Goal: Task Accomplishment & Management: Use online tool/utility

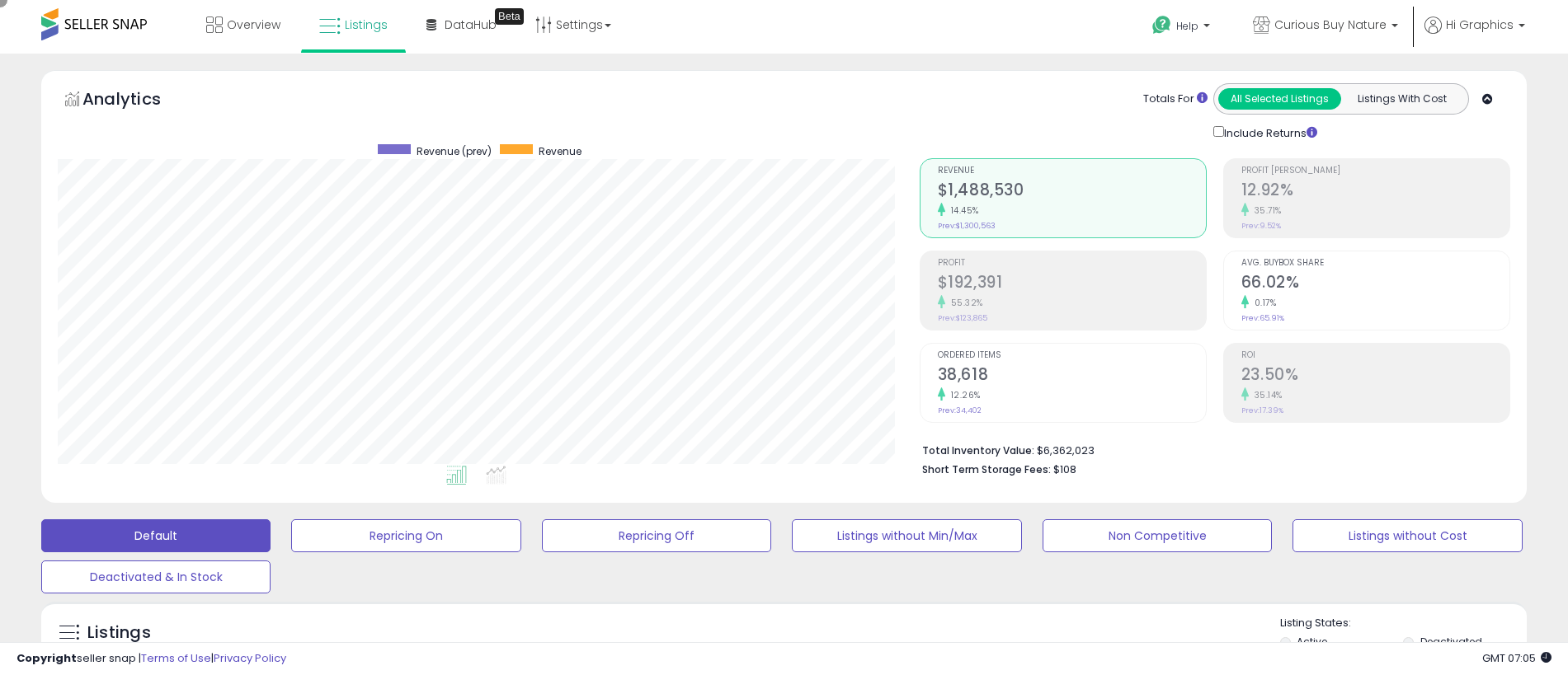
scroll to position [338, 861]
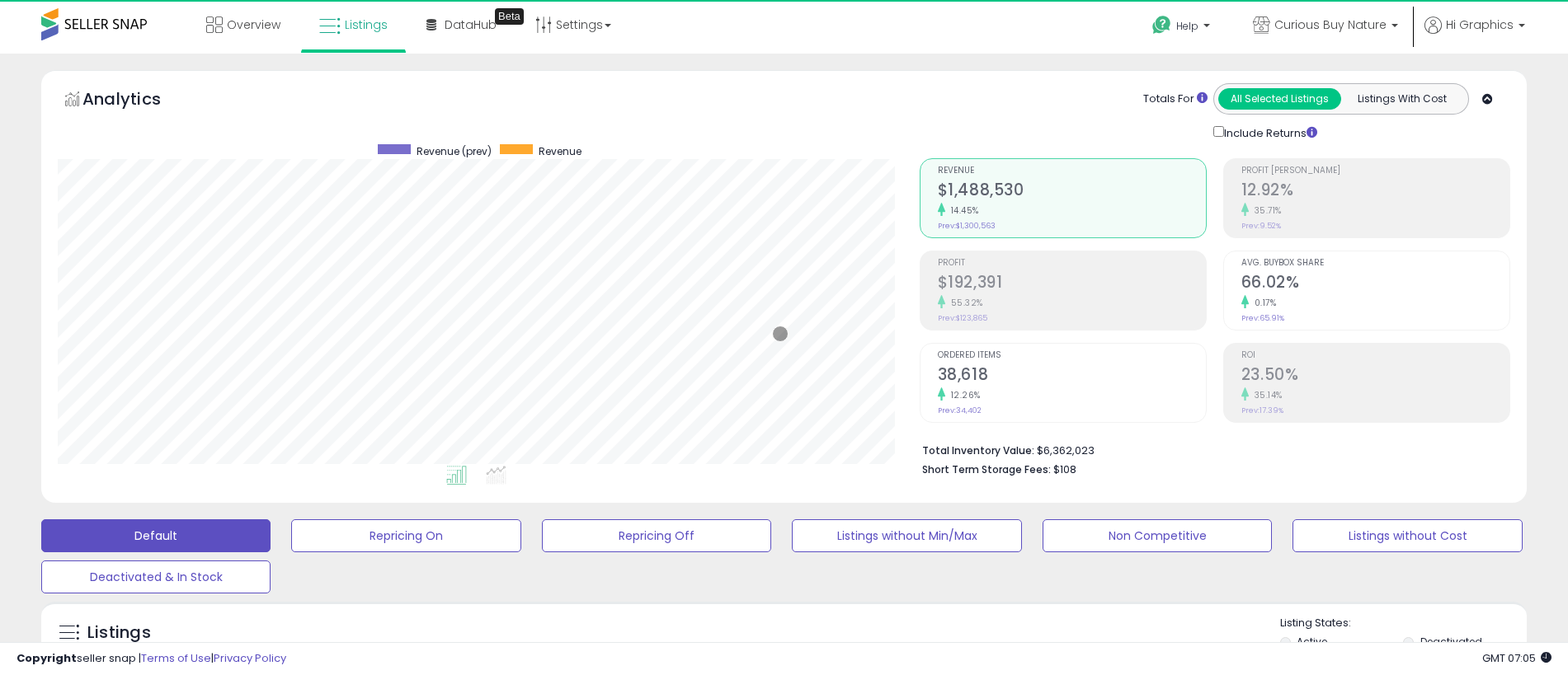
scroll to position [338, 861]
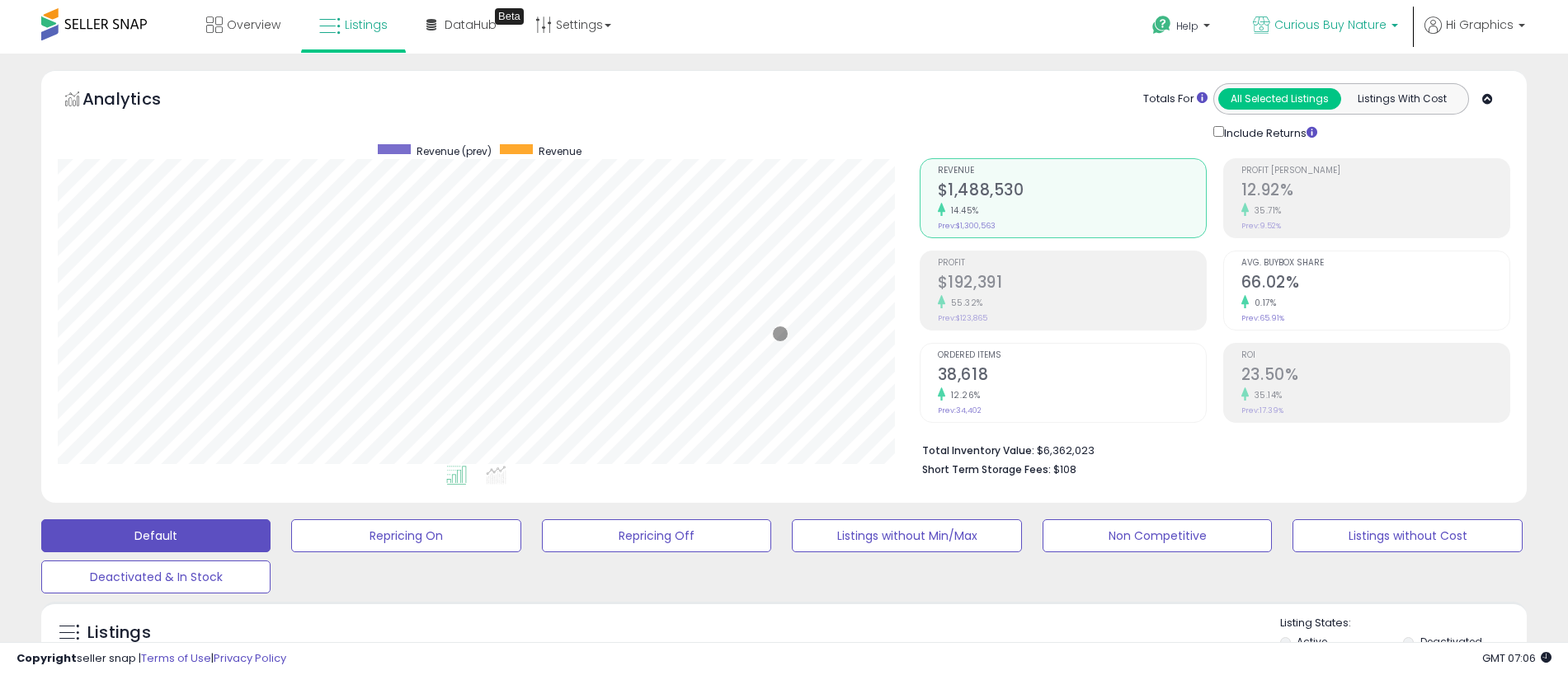
click at [1333, 25] on span "Curious Buy Nature" at bounding box center [1330, 24] width 112 height 16
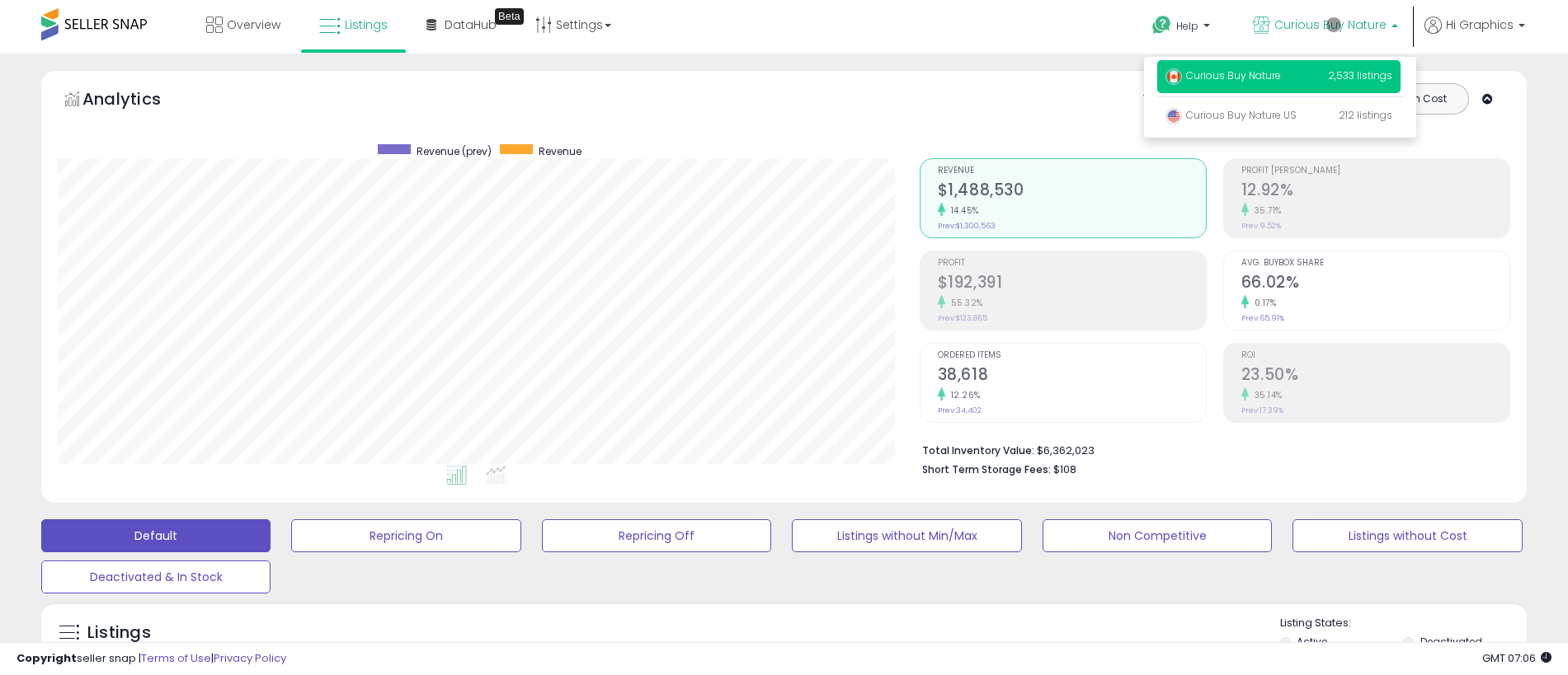
click at [1282, 78] on p "Curious Buy Nature 2,533 listings" at bounding box center [1279, 76] width 243 height 33
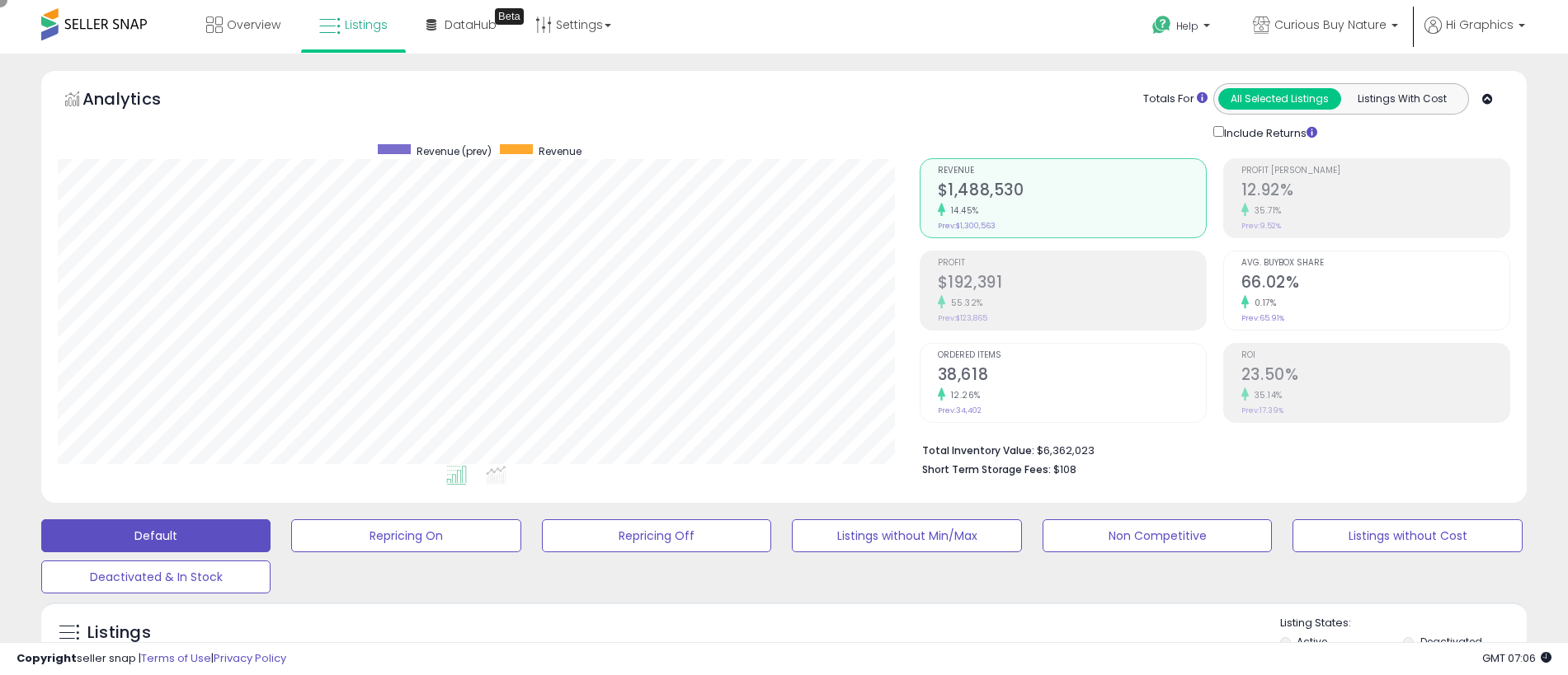
scroll to position [411, 0]
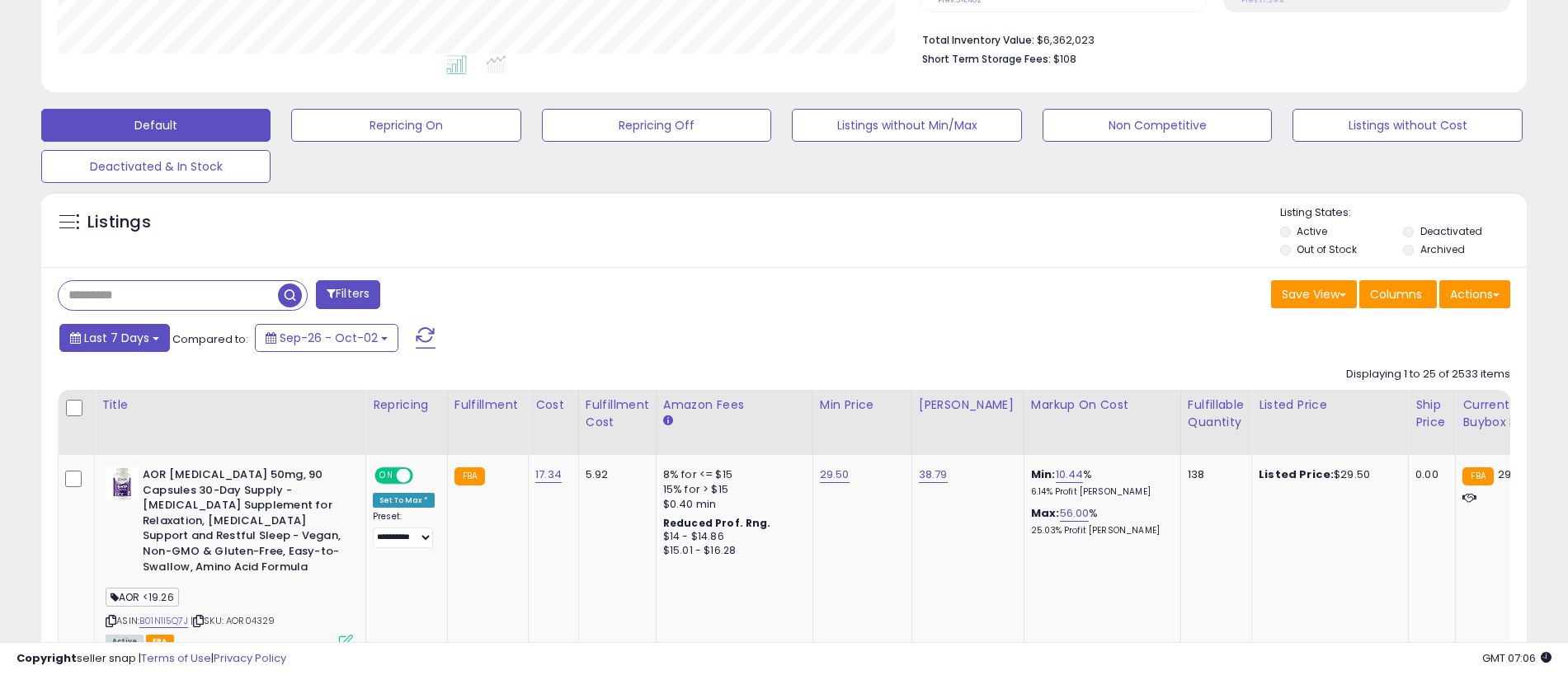
click at [114, 338] on span "Last 7 Days" at bounding box center [116, 338] width 66 height 16
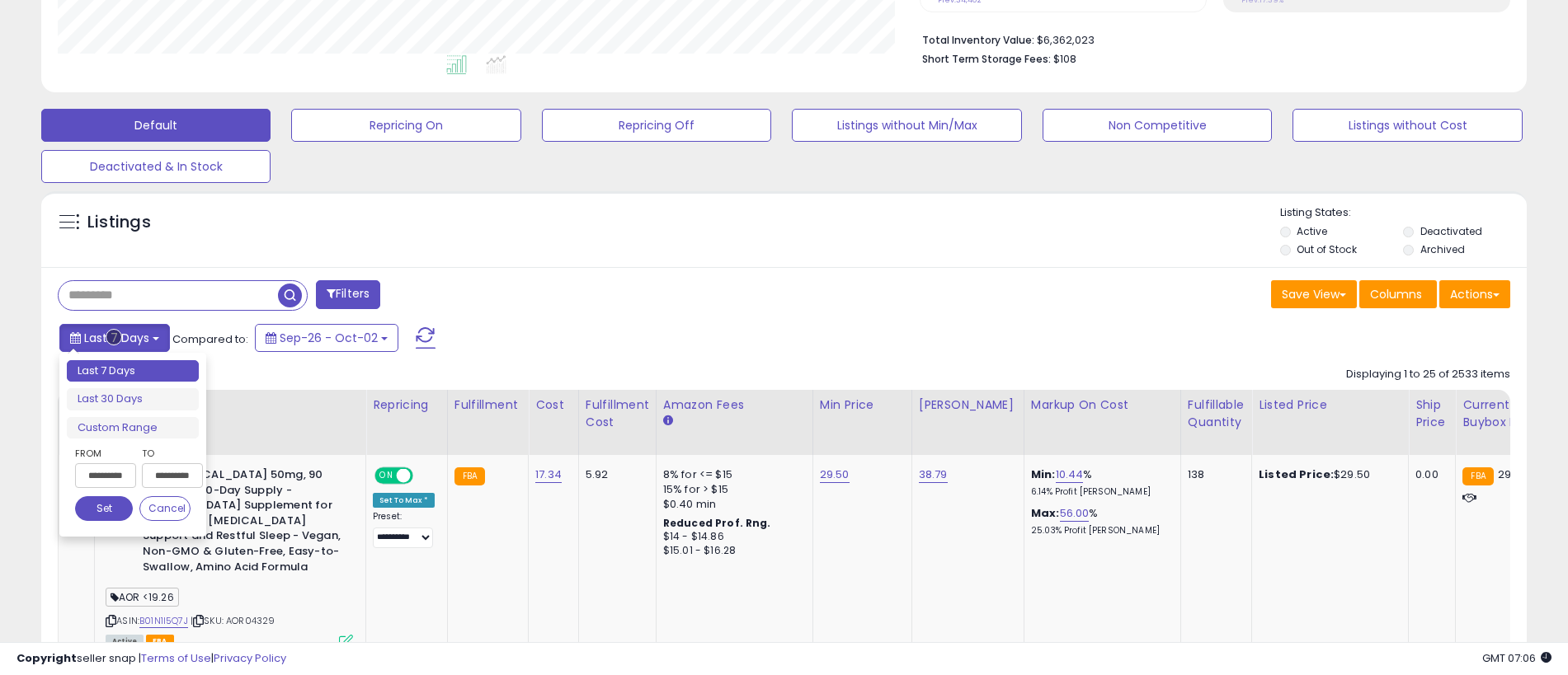
type input "**********"
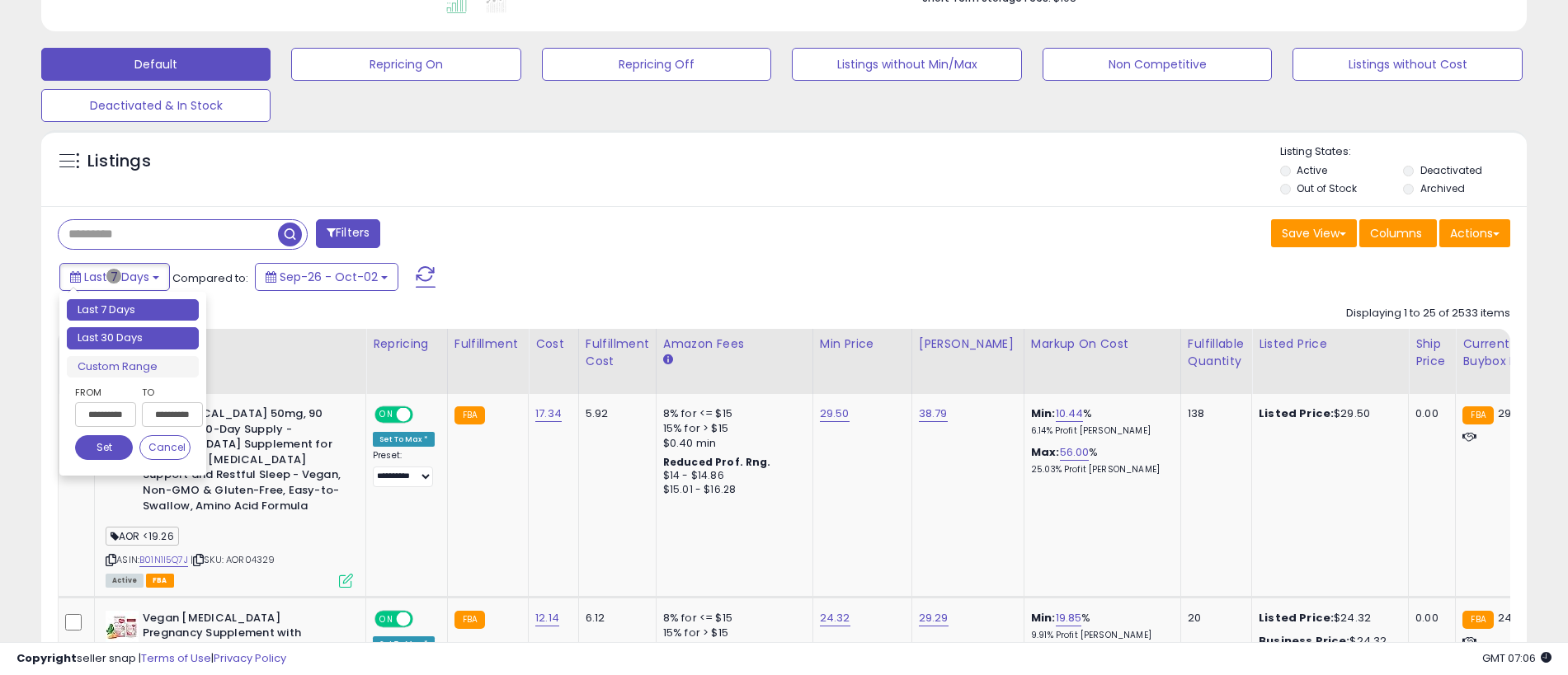
click at [133, 338] on li "Last 30 Days" at bounding box center [132, 338] width 132 height 22
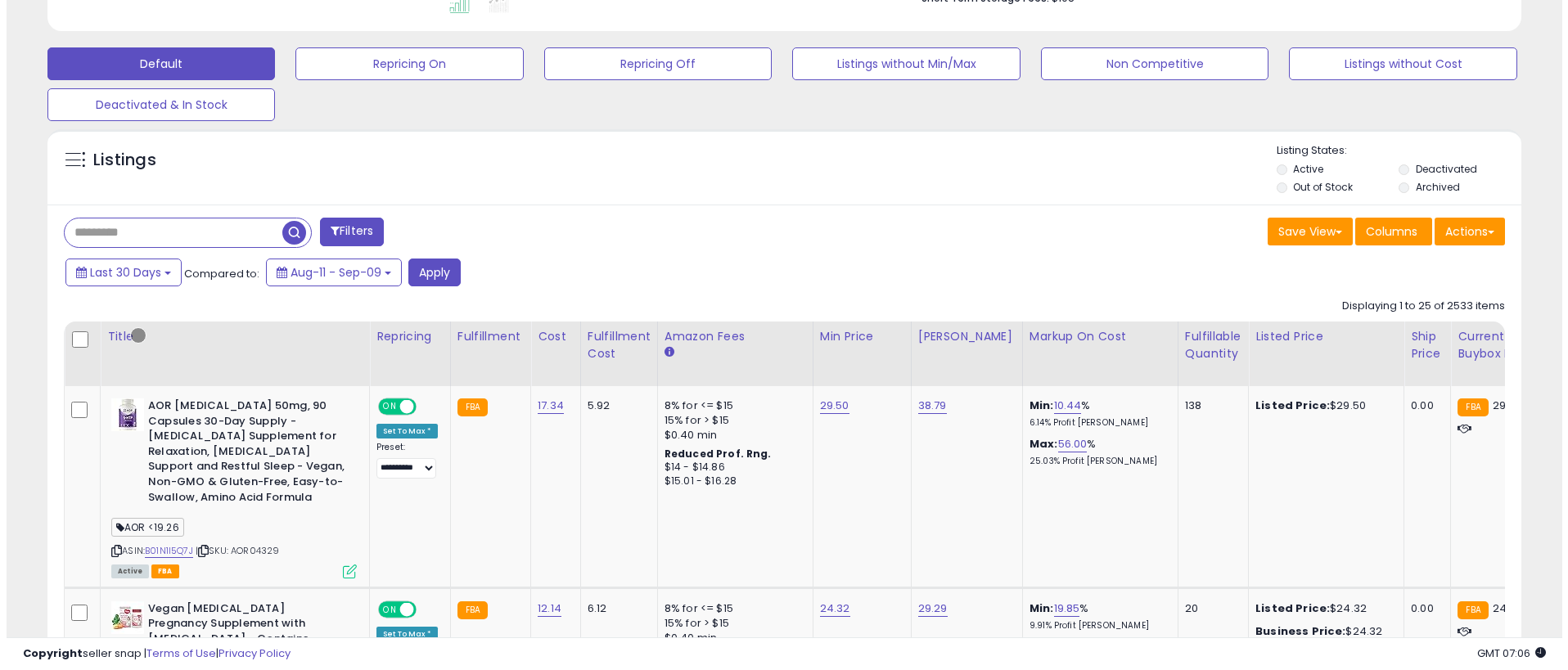
scroll to position [364, 0]
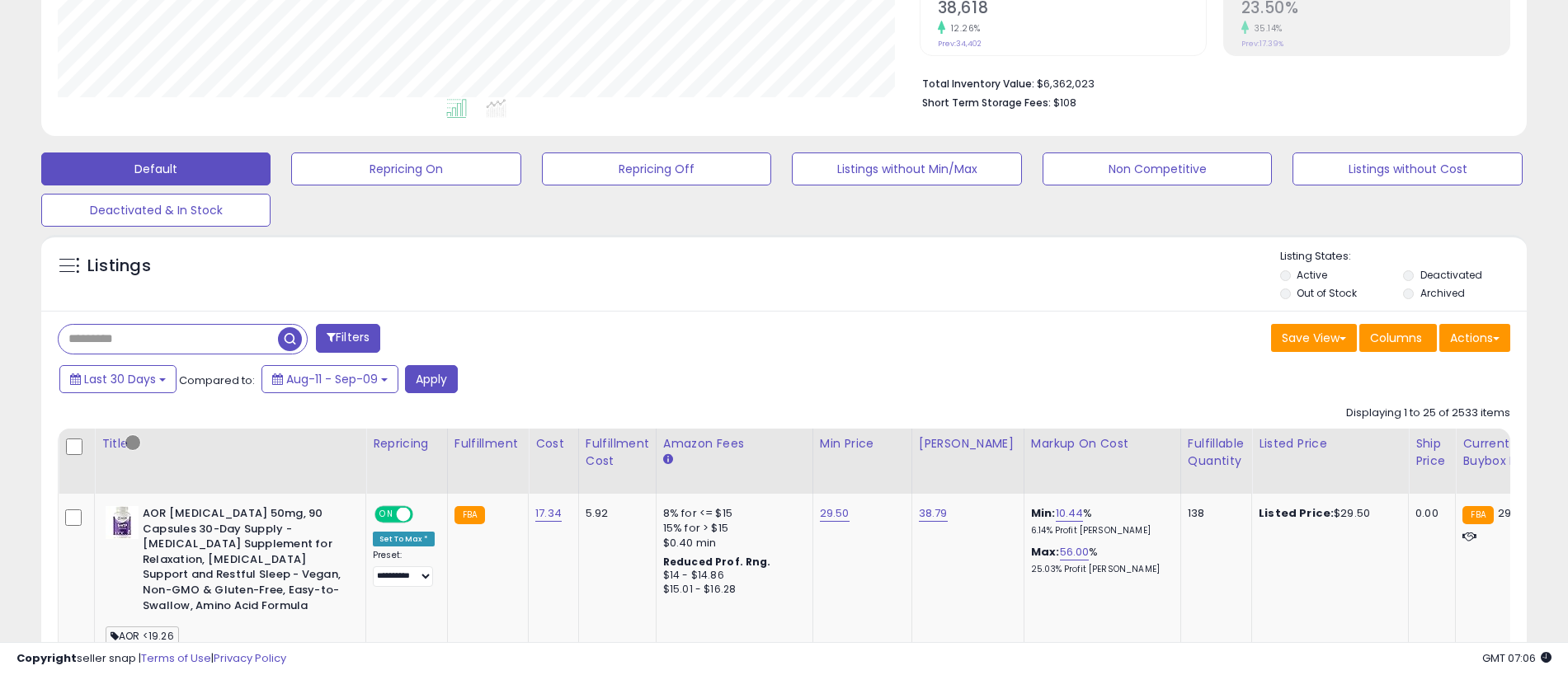
click at [350, 338] on button "Filters" at bounding box center [348, 338] width 65 height 29
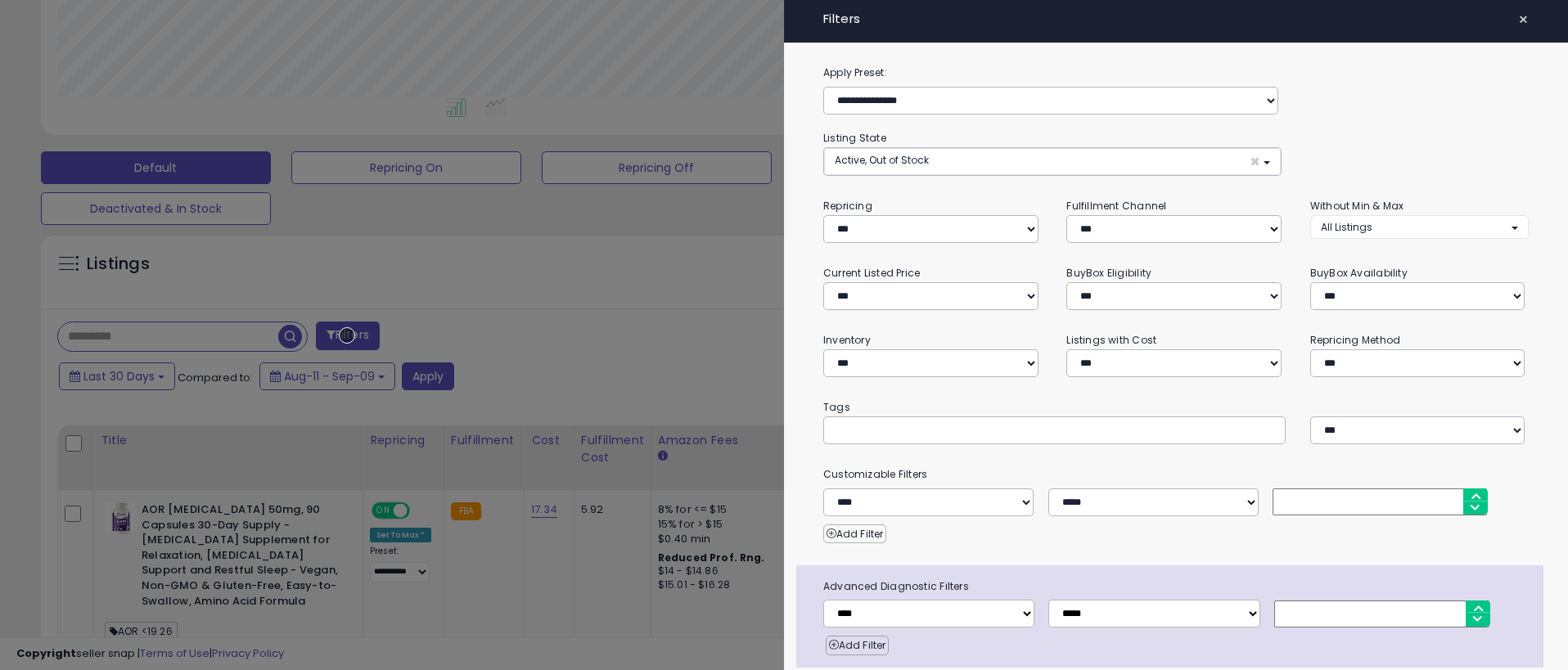
scroll to position [65, 0]
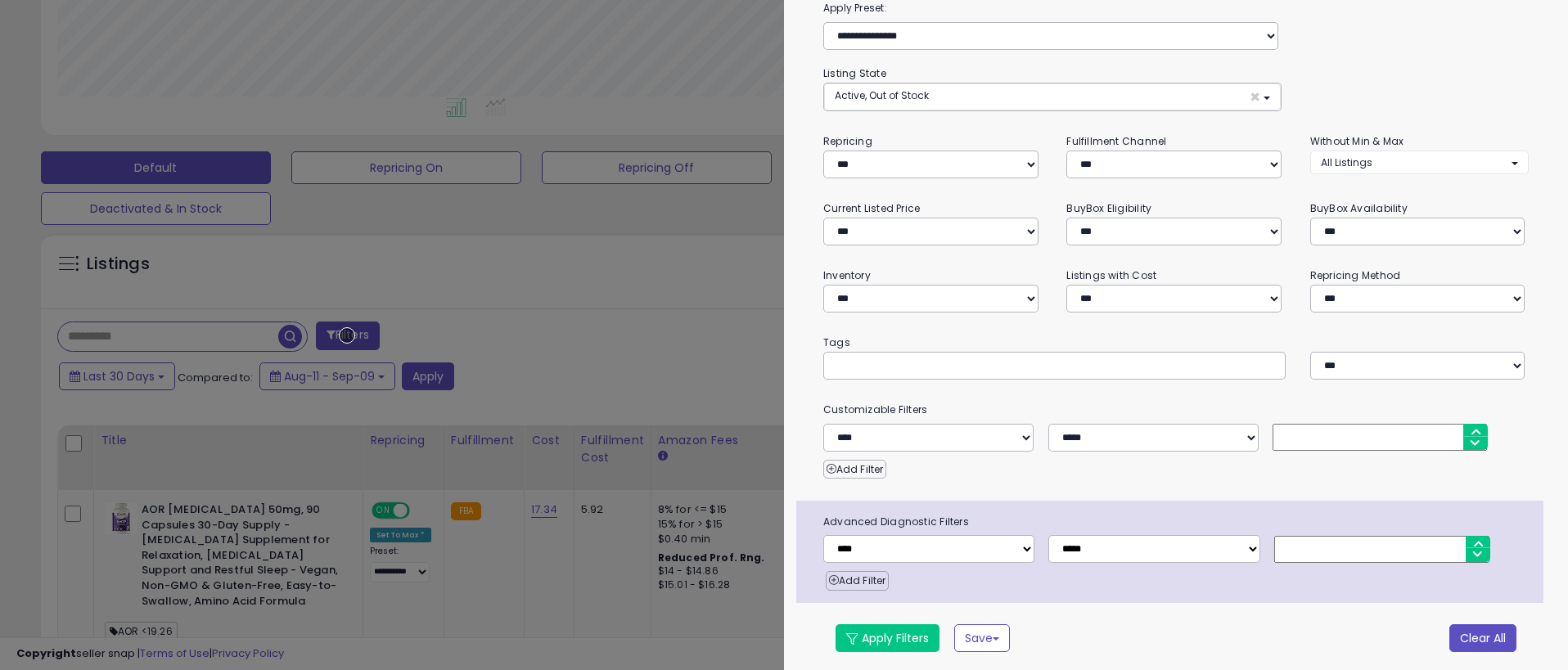
click at [1470, 635] on button "Clear All" at bounding box center [1482, 638] width 67 height 27
select select "*"
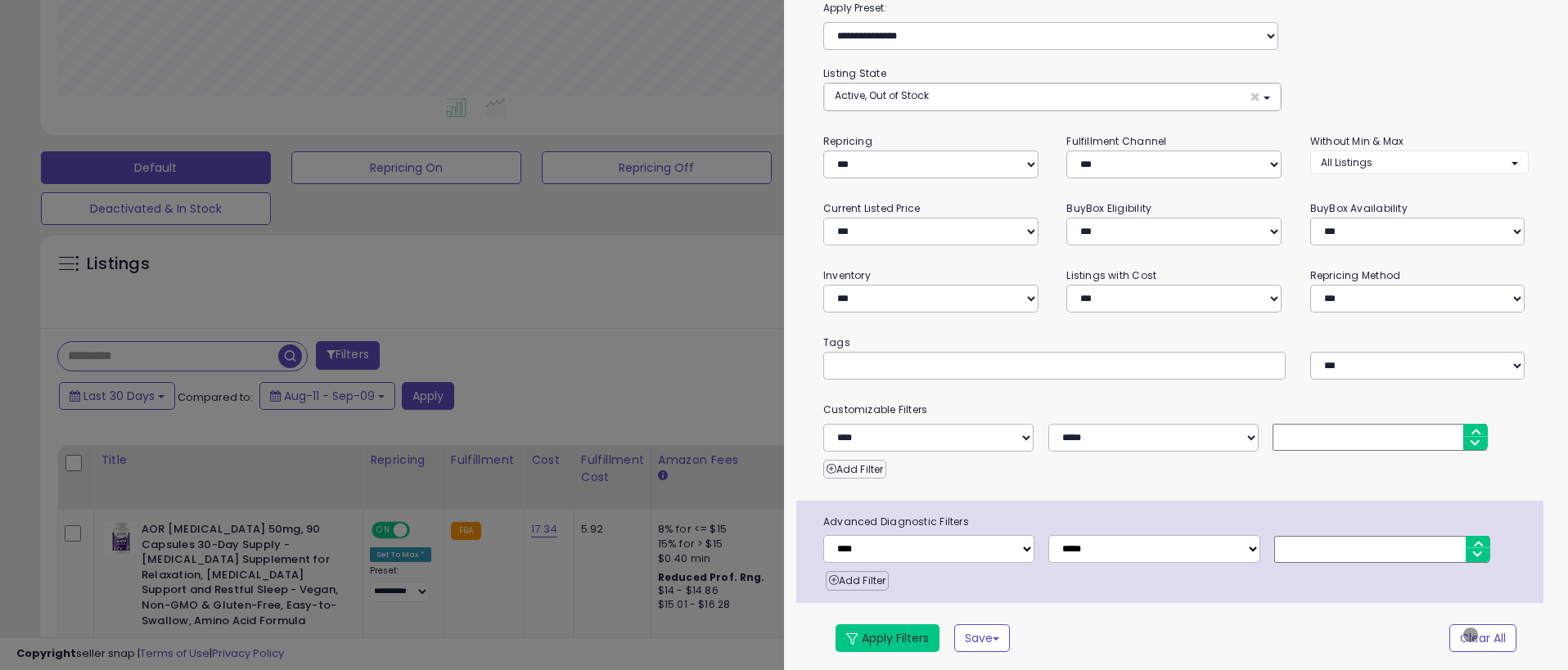
click at [887, 635] on button "Apply Filters" at bounding box center [887, 638] width 104 height 27
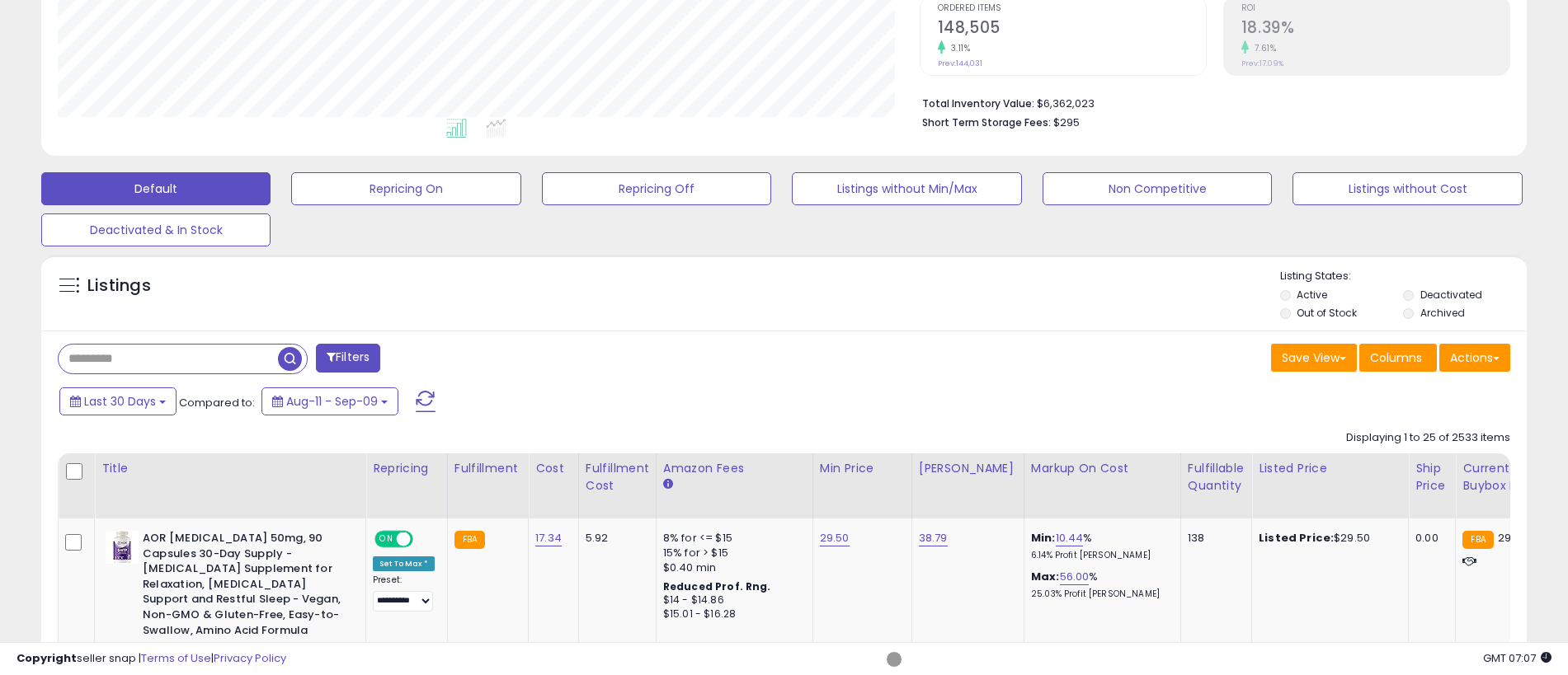
scroll to position [366, 0]
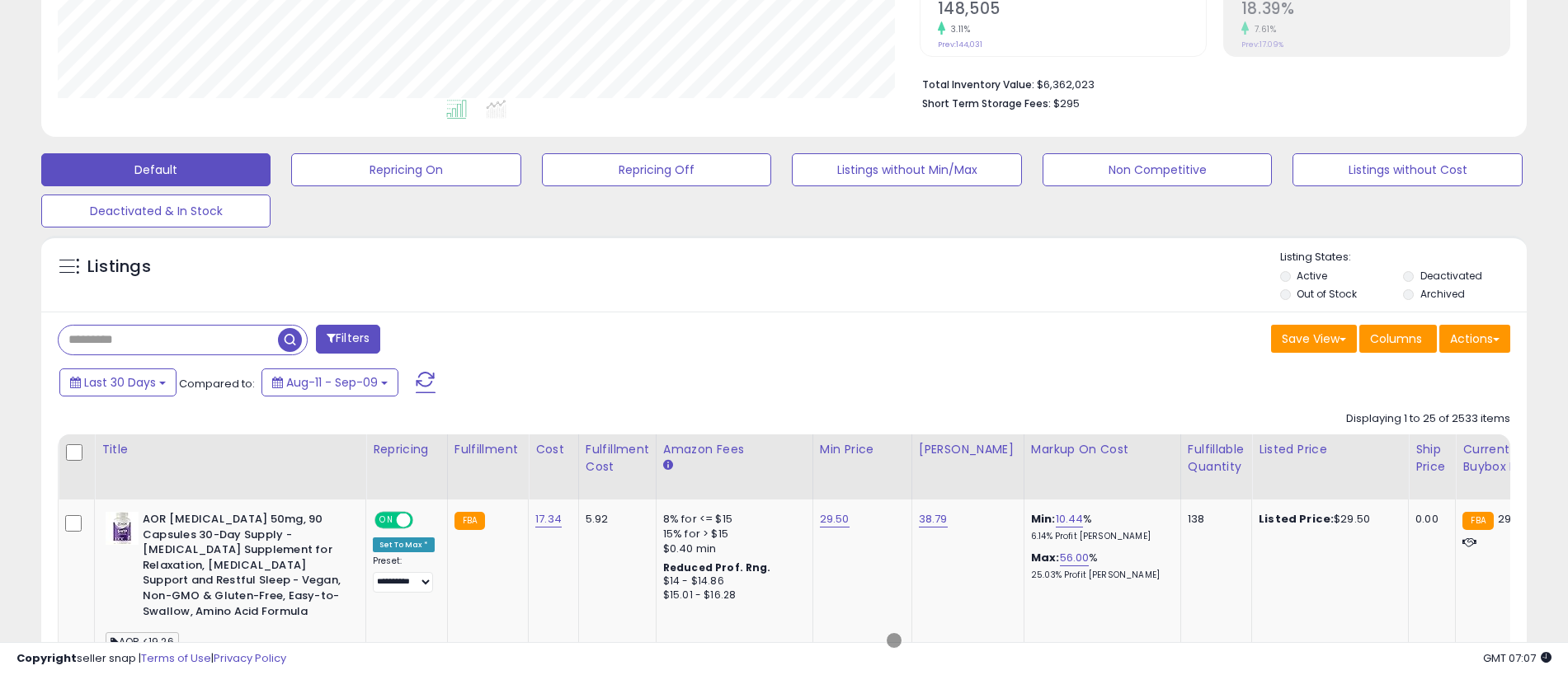
click at [291, 338] on span "button" at bounding box center [289, 339] width 24 height 24
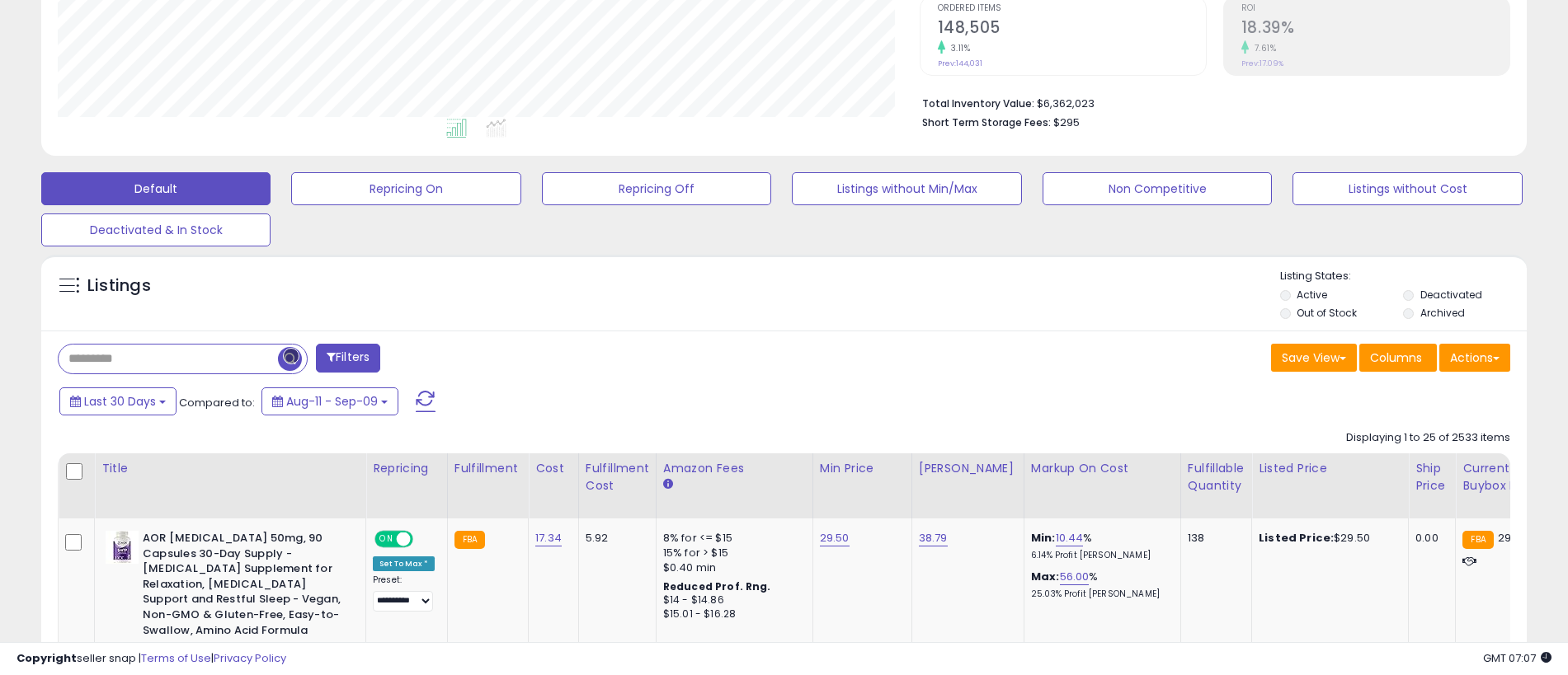
scroll to position [367, 0]
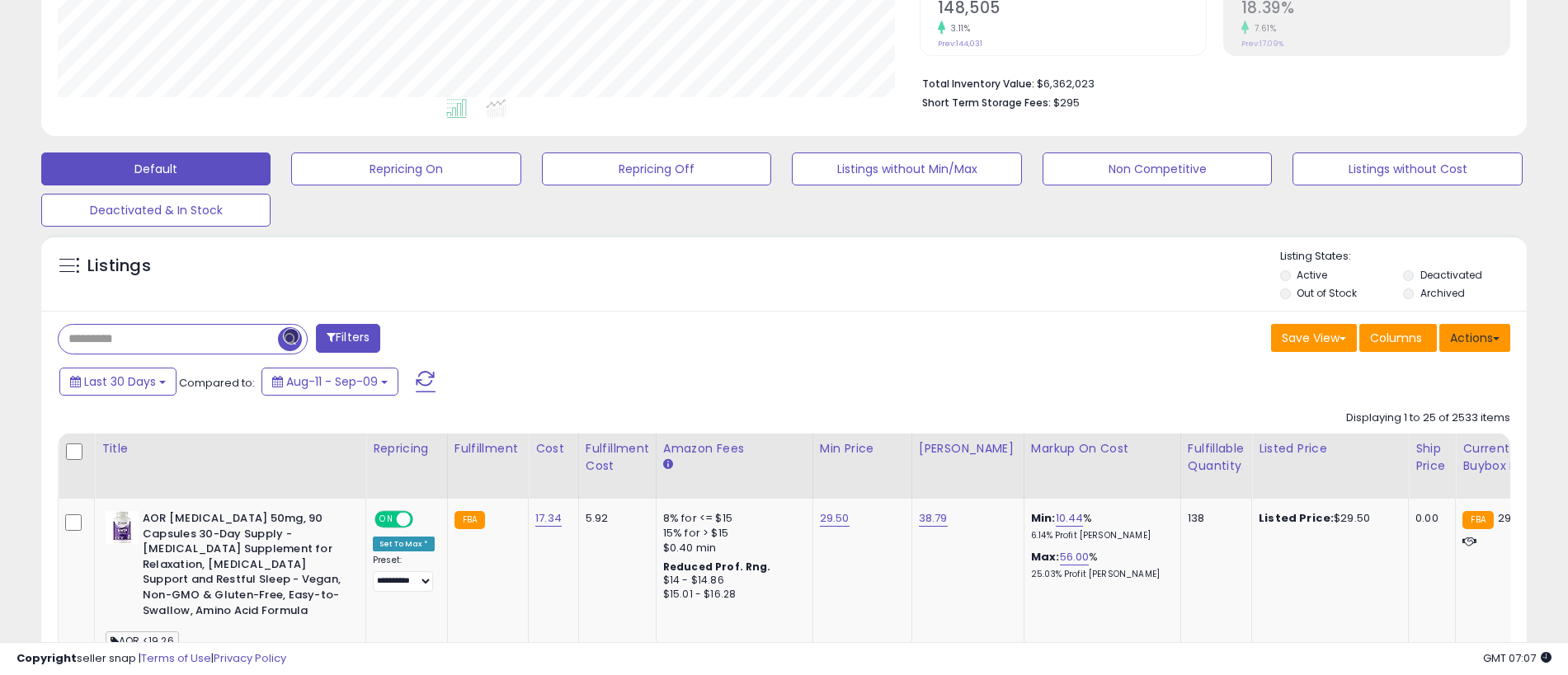
click at [1475, 338] on button "Actions" at bounding box center [1474, 338] width 71 height 28
click at [1406, 443] on link "Export All Columns" at bounding box center [1407, 443] width 181 height 26
